Goal: Information Seeking & Learning: Learn about a topic

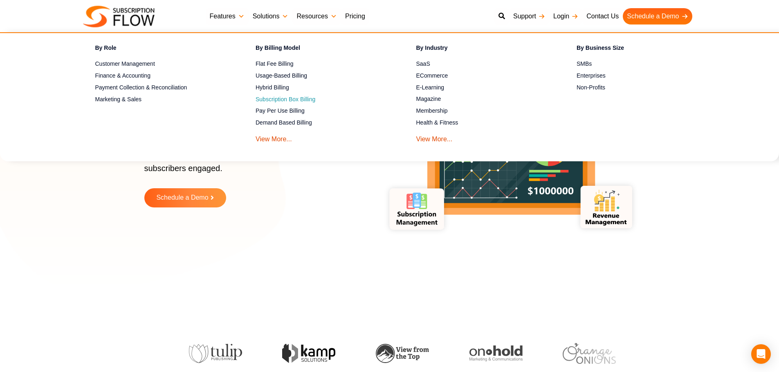
click at [286, 98] on span "Subscription Box Billing" at bounding box center [285, 99] width 60 height 9
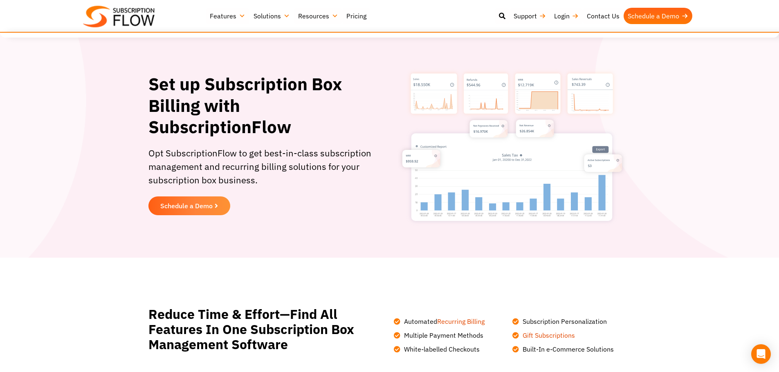
click at [257, 17] on link "Solutions" at bounding box center [271, 16] width 45 height 16
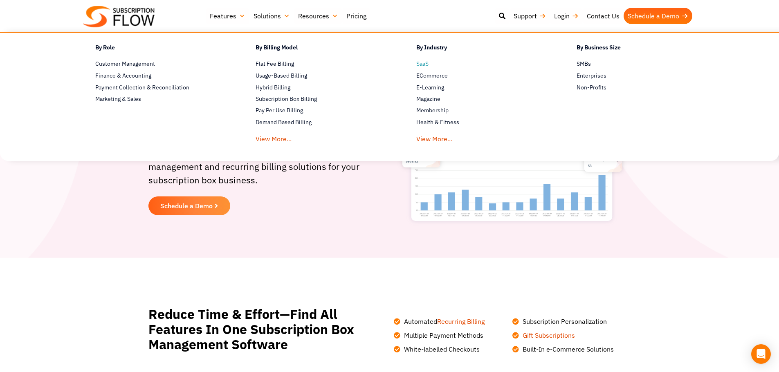
click at [424, 66] on span "SaaS" at bounding box center [422, 64] width 12 height 9
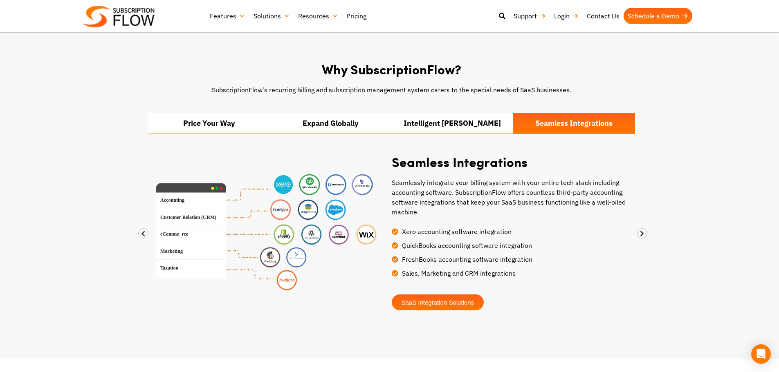
scroll to position [547, 0]
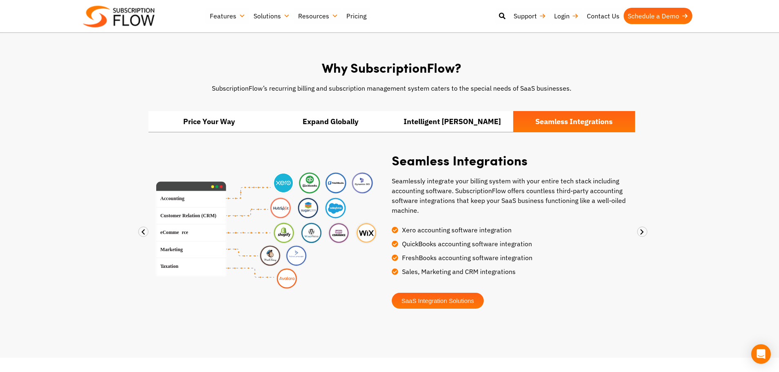
click at [442, 298] on span "SaaS Integration Solutions" at bounding box center [437, 301] width 73 height 6
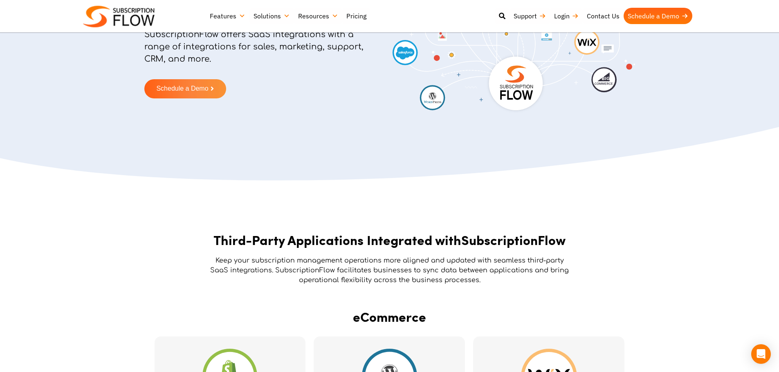
scroll to position [126, 0]
